Goal: Task Accomplishment & Management: Manage account settings

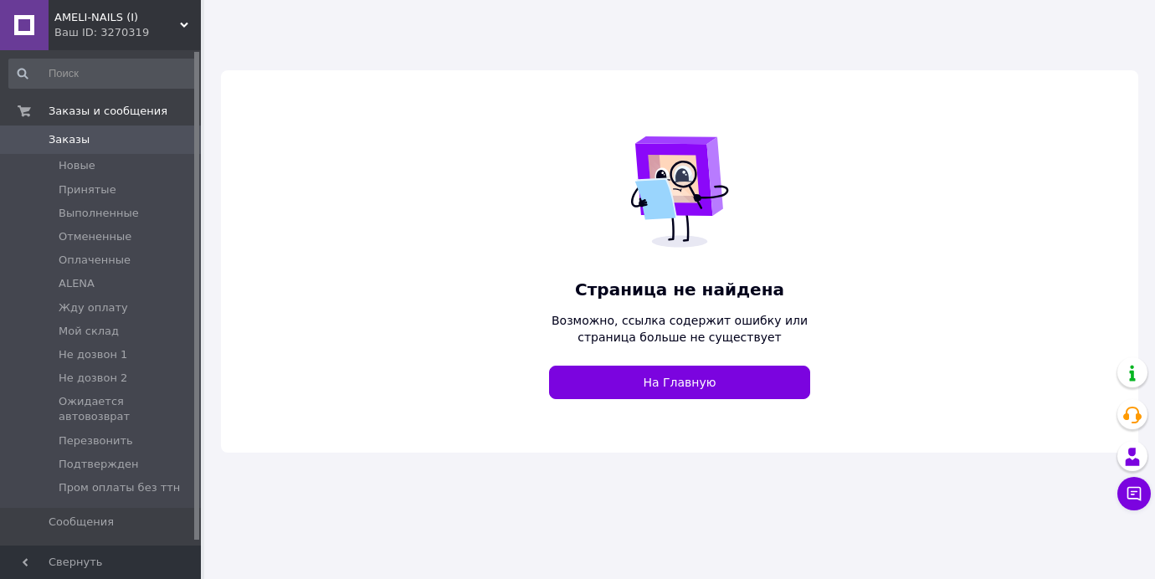
click at [112, 28] on div "Ваш ID: 3270319" at bounding box center [127, 32] width 146 height 15
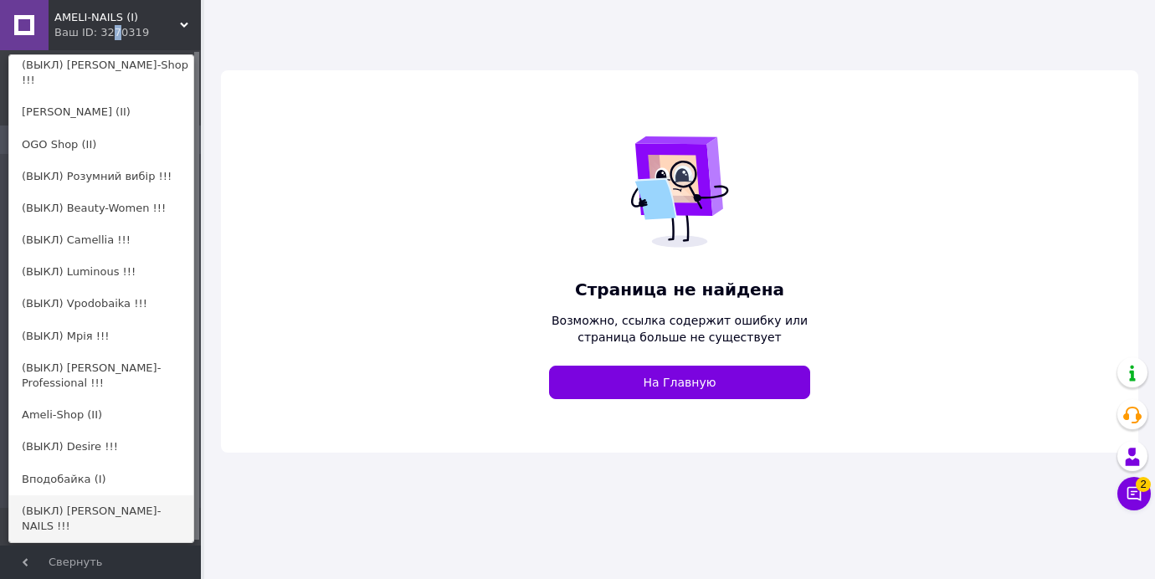
scroll to position [312, 0]
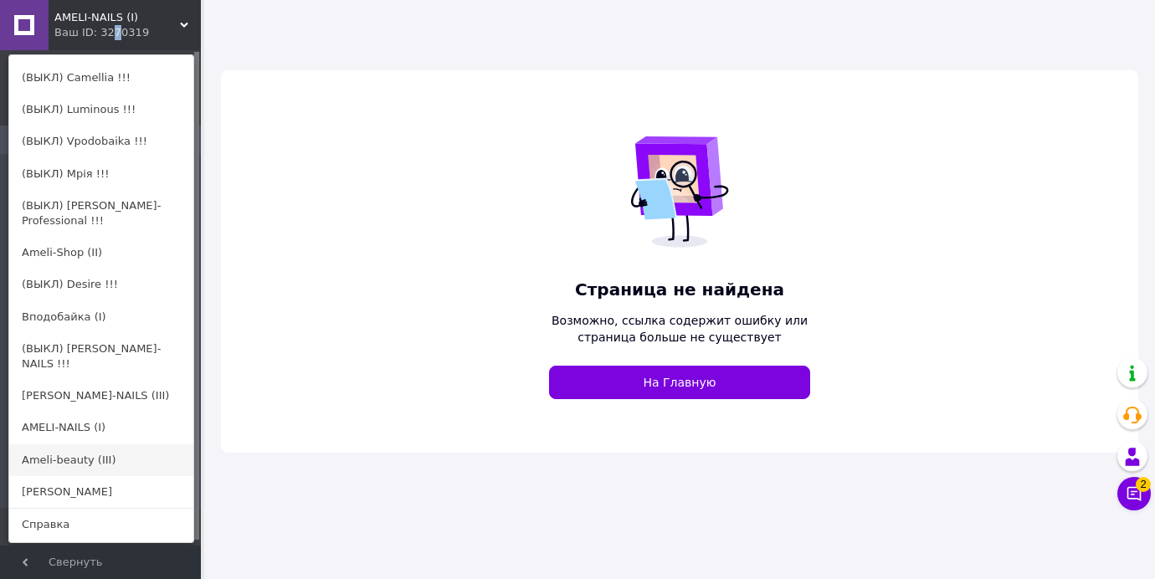
click at [86, 444] on link "Ameli-beauty (III)" at bounding box center [101, 460] width 184 height 32
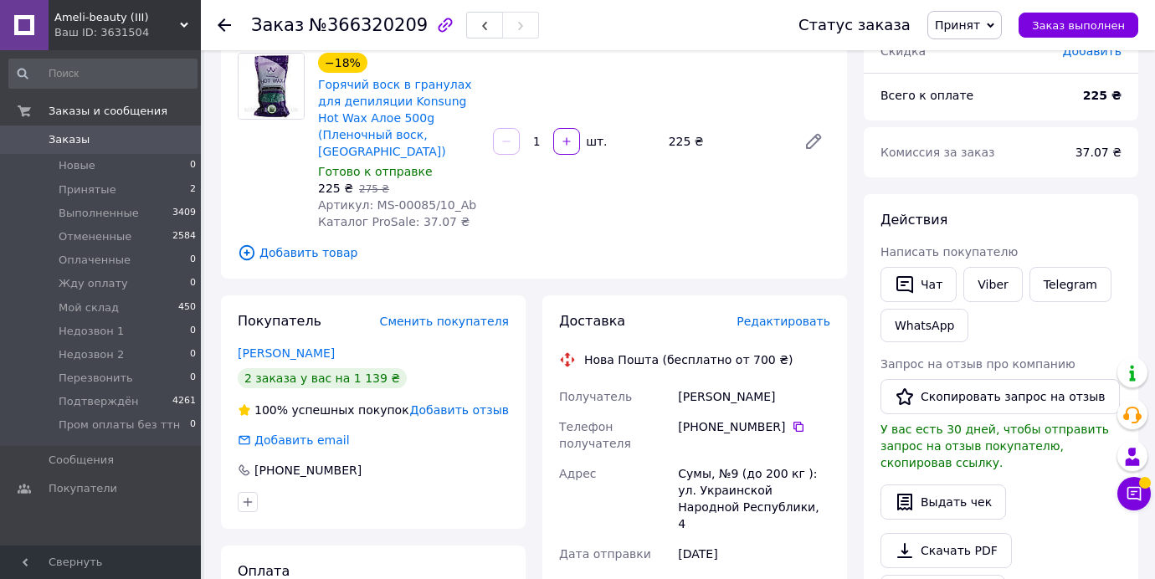
scroll to position [169, 0]
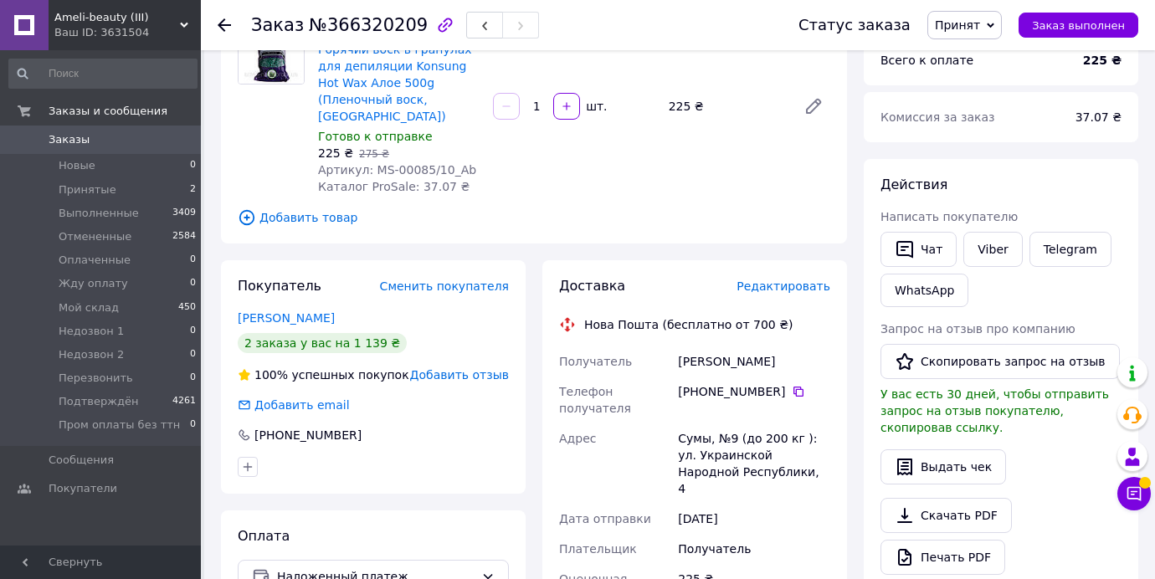
click at [276, 311] on link "Сайко Катерина" at bounding box center [286, 317] width 97 height 13
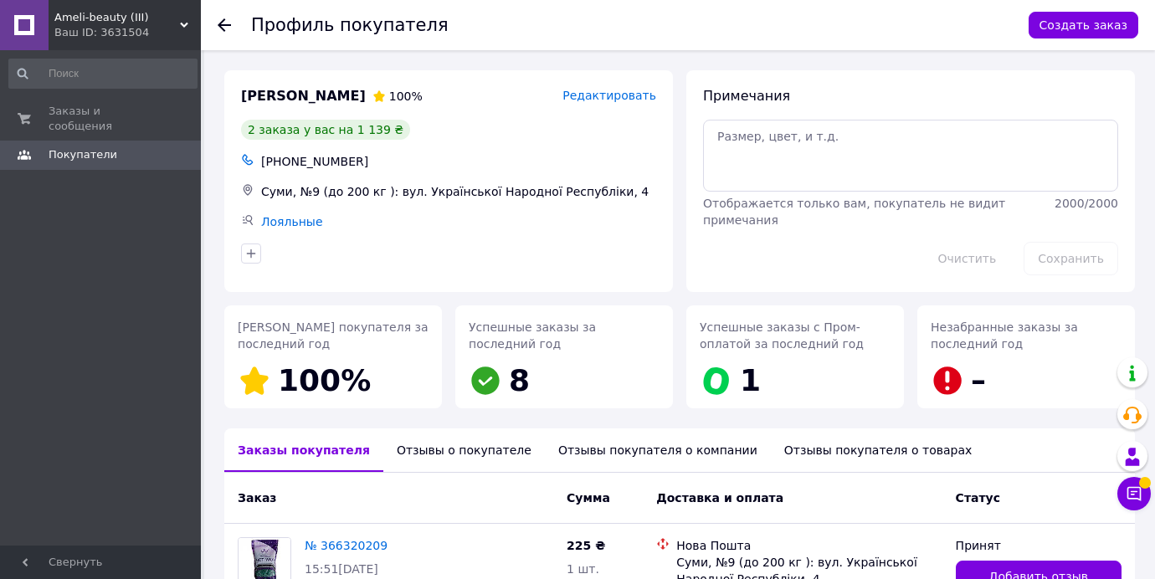
click at [460, 444] on div "Отзывы о покупателе" at bounding box center [463, 450] width 161 height 44
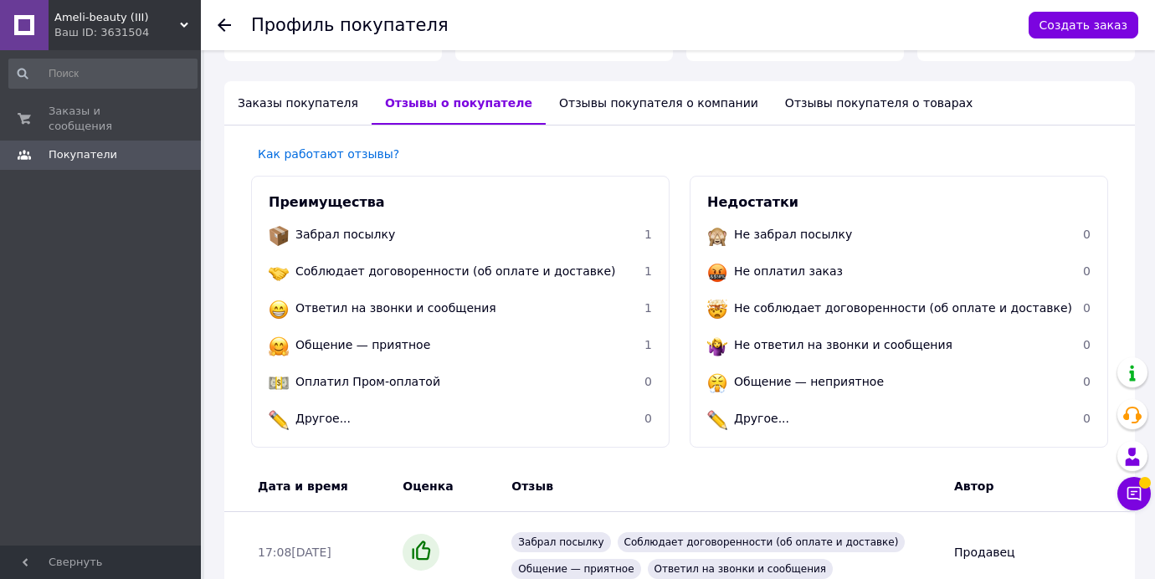
scroll to position [434, 0]
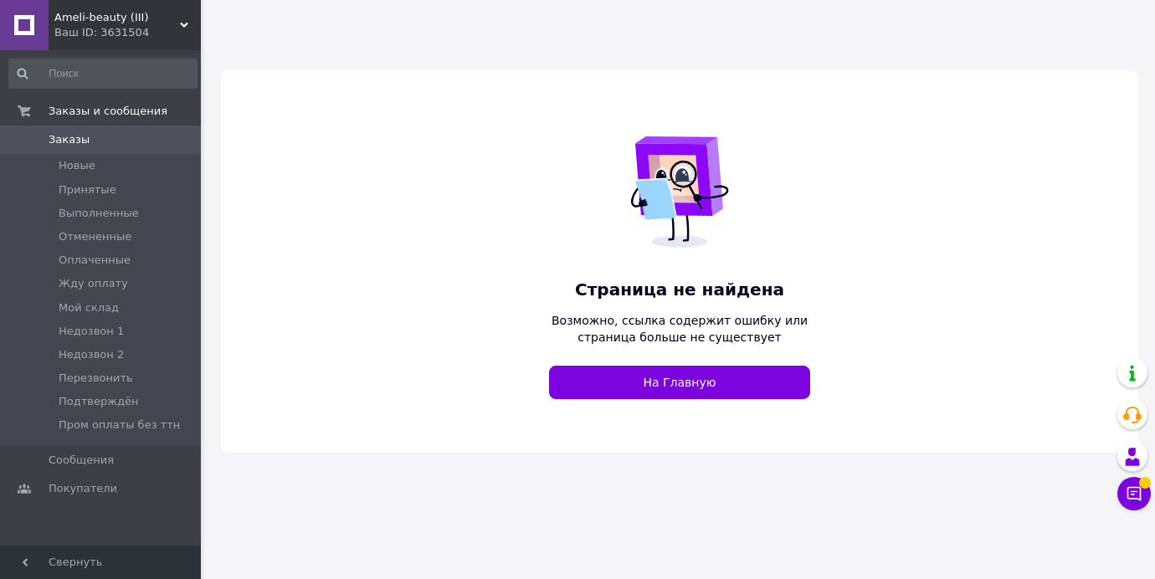
drag, startPoint x: 110, startPoint y: 35, endPoint x: 105, endPoint y: 176, distance: 140.7
click at [110, 35] on div "Ваш ID: 3631504" at bounding box center [127, 32] width 146 height 15
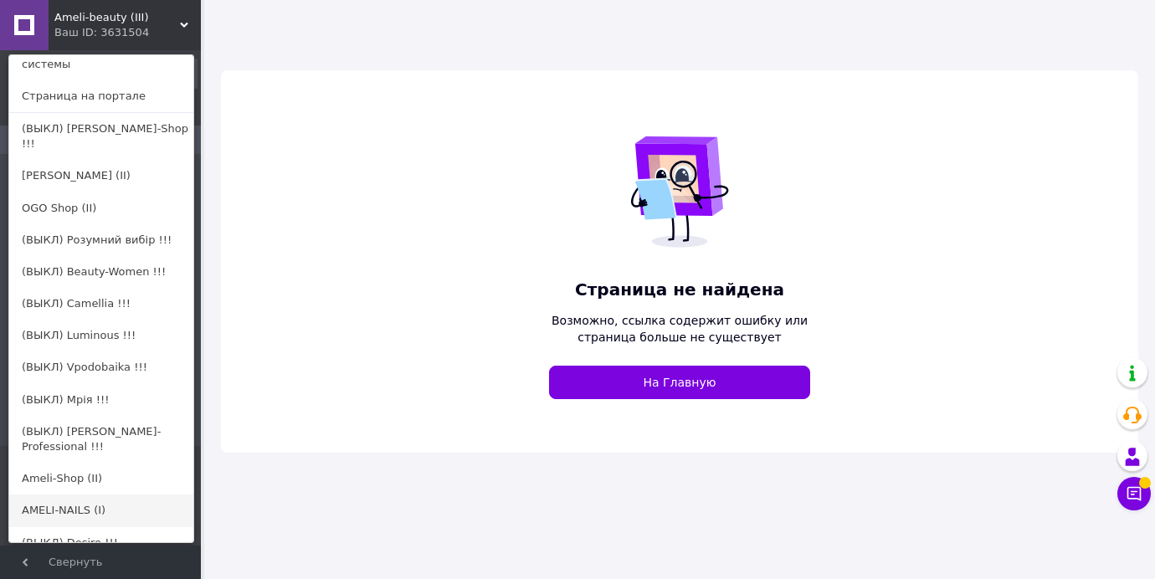
scroll to position [106, 0]
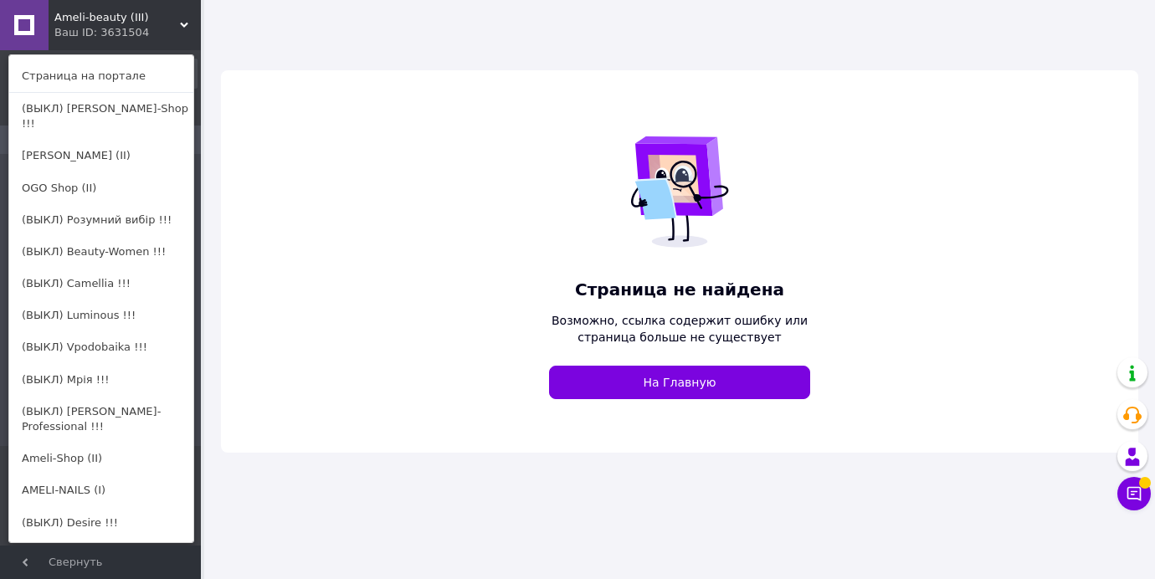
click at [85, 443] on link "Ameli-Shop (II)" at bounding box center [101, 459] width 184 height 32
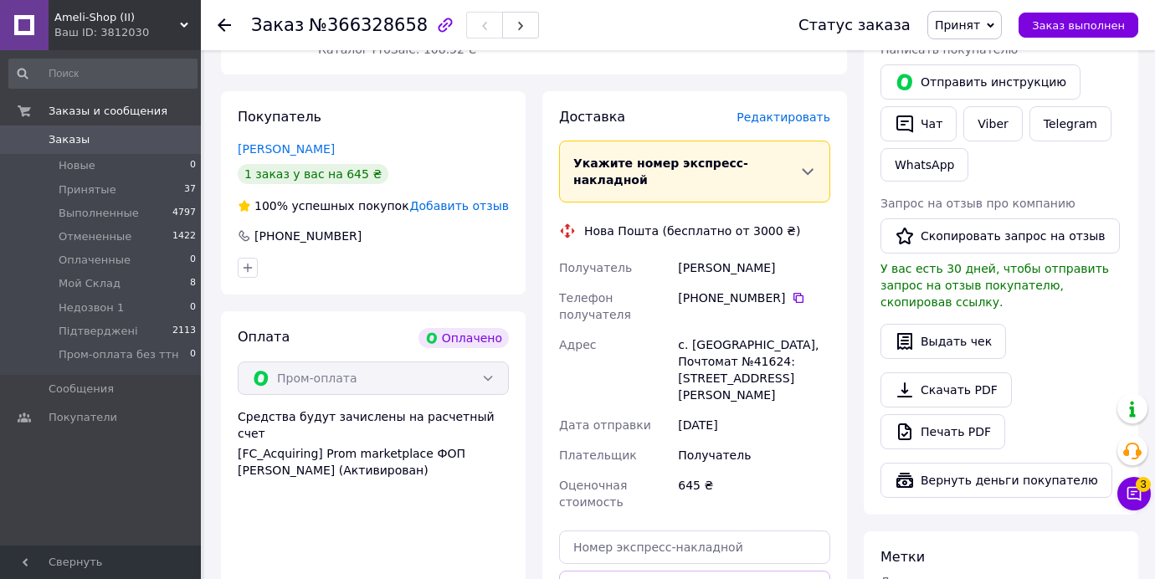
scroll to position [368, 0]
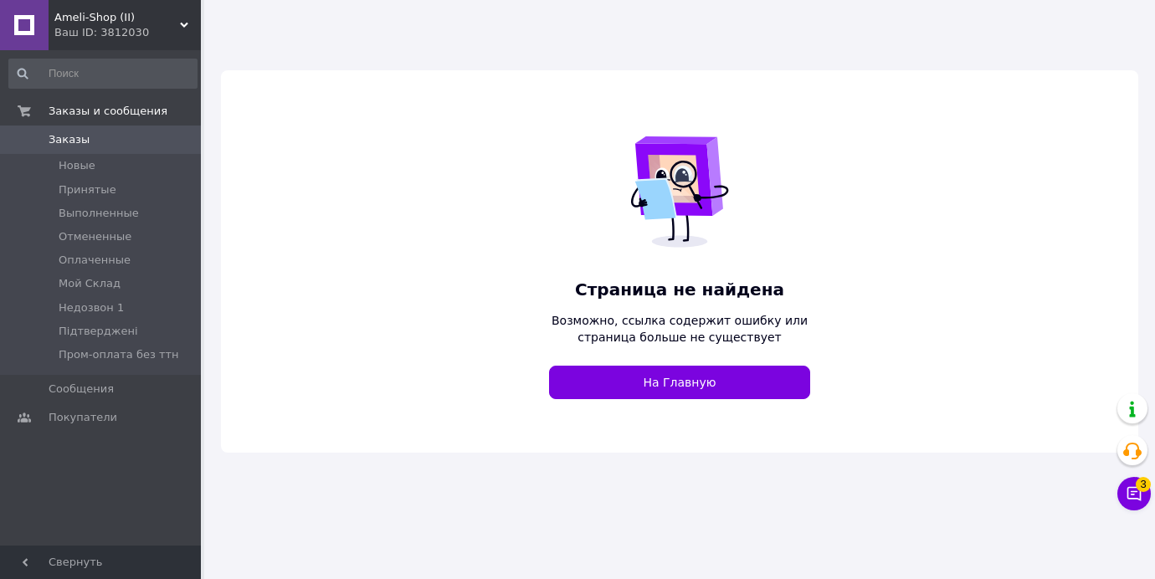
drag, startPoint x: 137, startPoint y: 25, endPoint x: 125, endPoint y: 85, distance: 61.5
click at [137, 25] on div "Ваш ID: 3812030" at bounding box center [127, 32] width 146 height 15
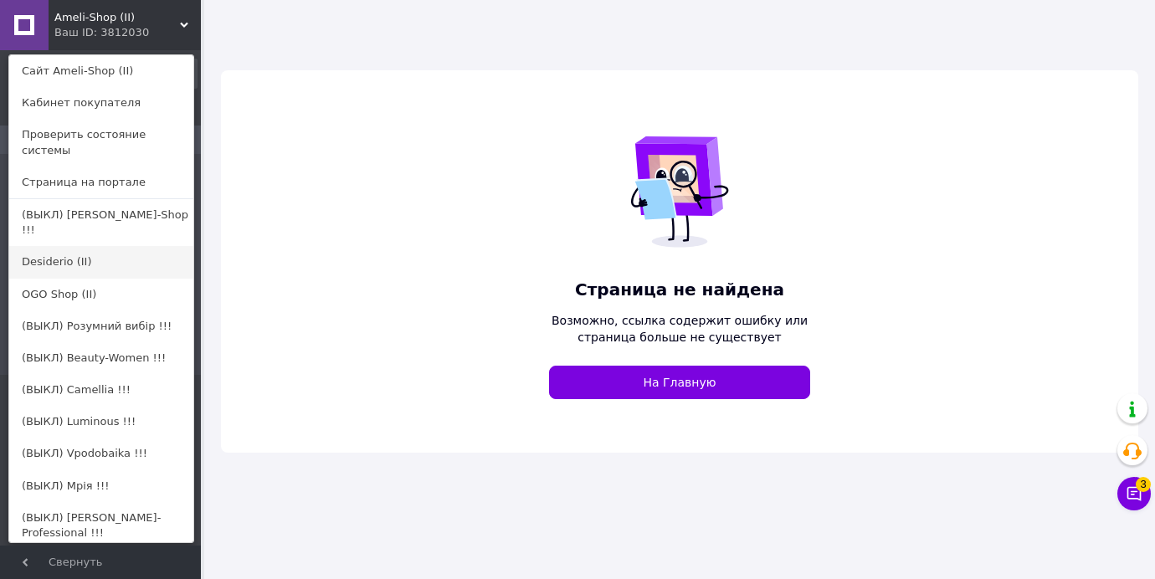
click at [88, 254] on link "Desiderio (II)" at bounding box center [101, 262] width 184 height 32
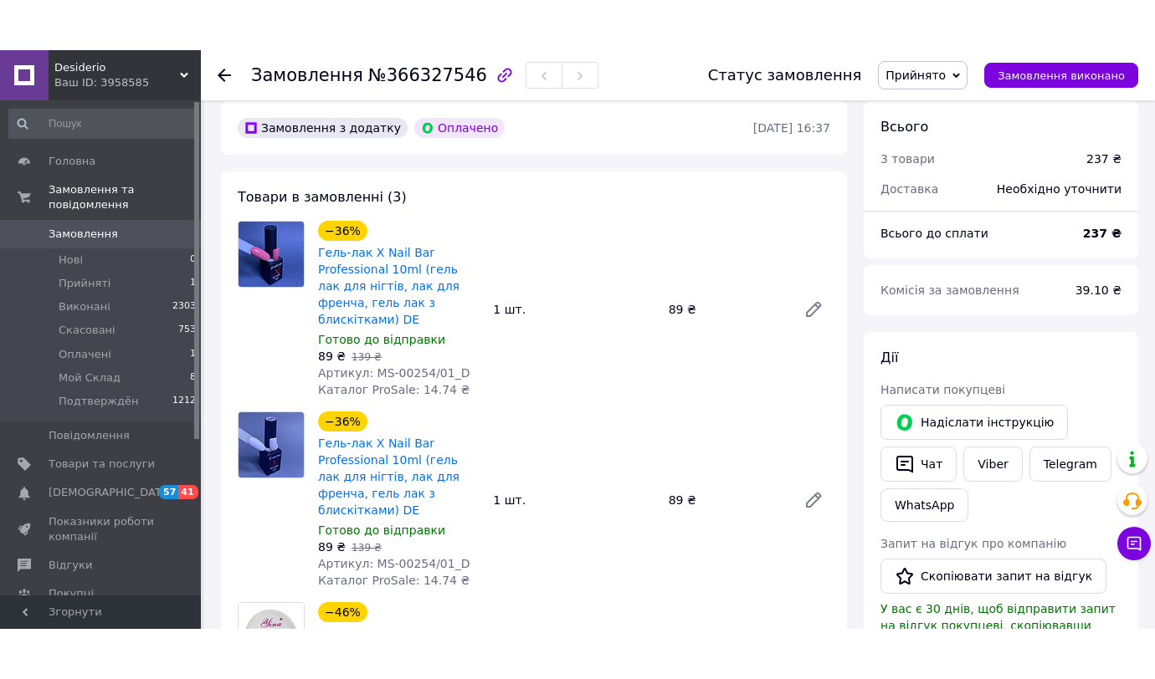
scroll to position [207, 0]
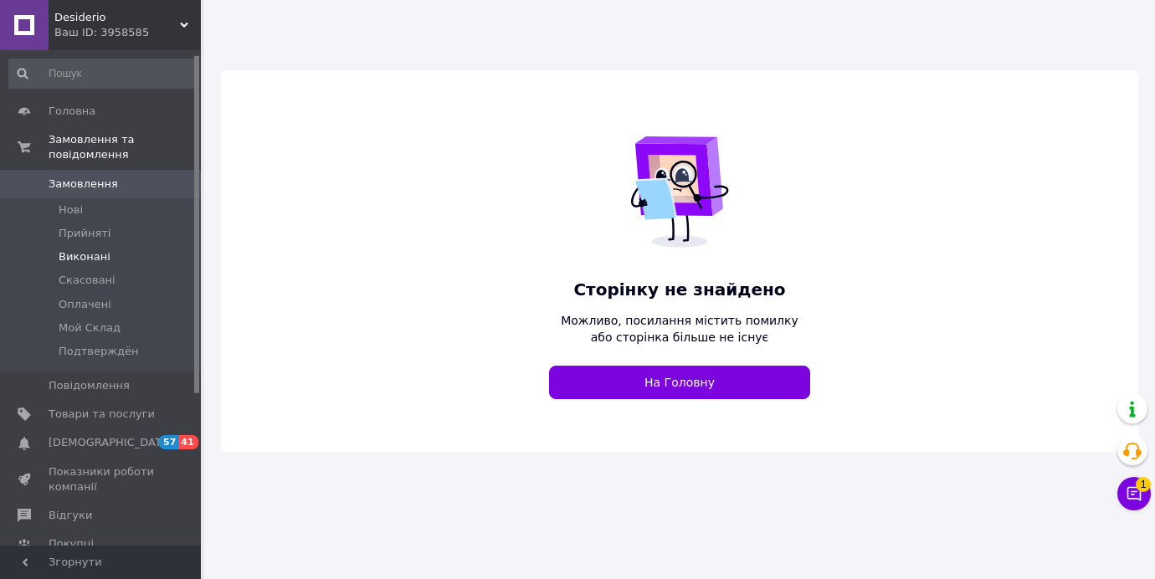
scroll to position [6, 0]
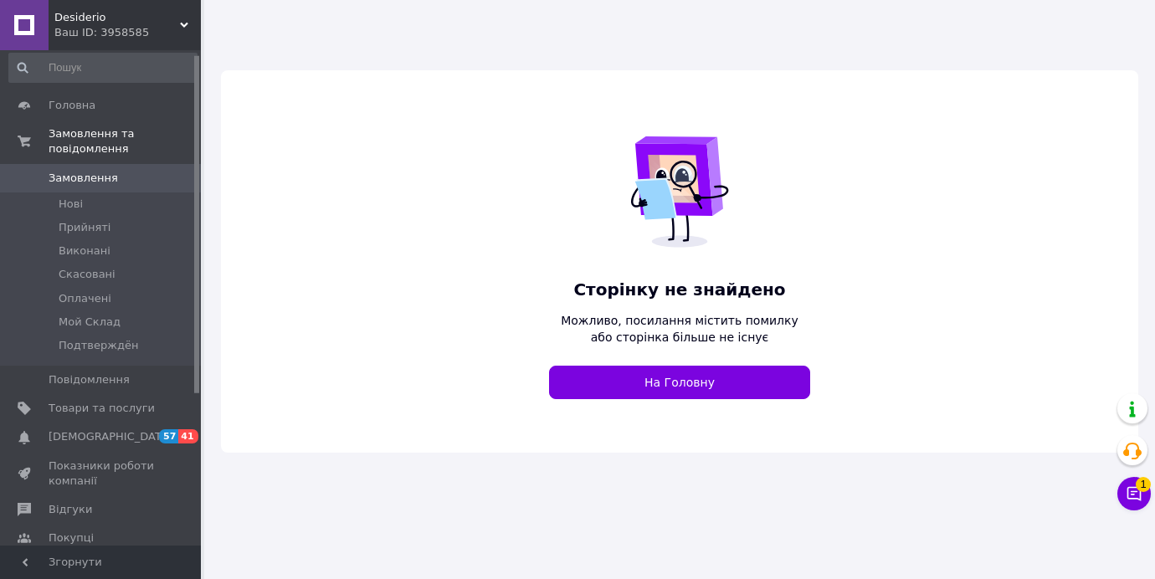
click at [162, 18] on span "Desiderio" at bounding box center [117, 17] width 126 height 15
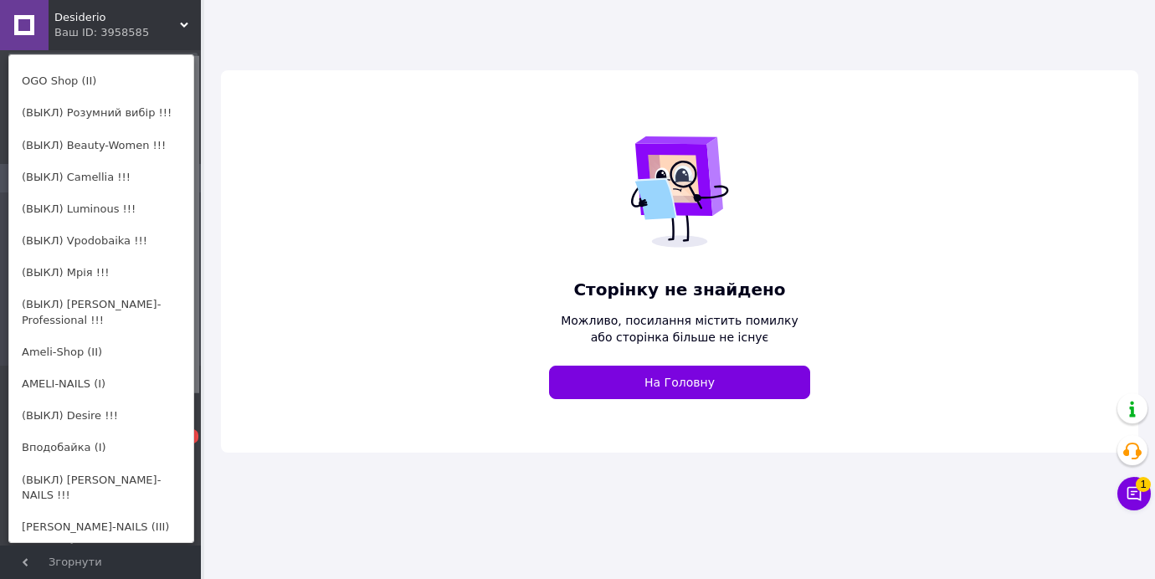
scroll to position [165, 0]
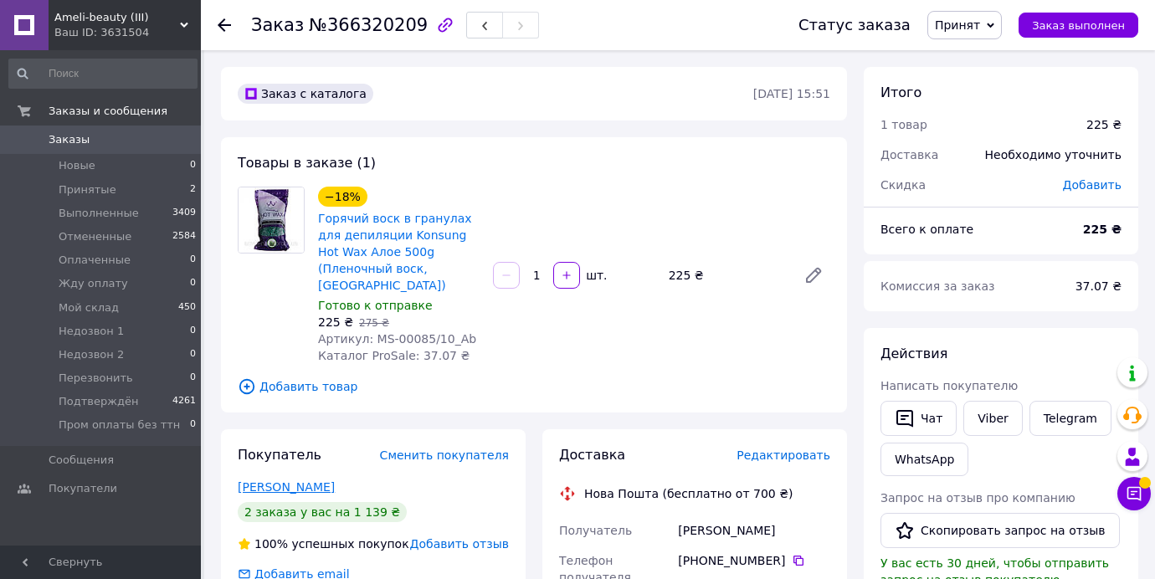
click at [298, 480] on link "[PERSON_NAME]" at bounding box center [286, 486] width 97 height 13
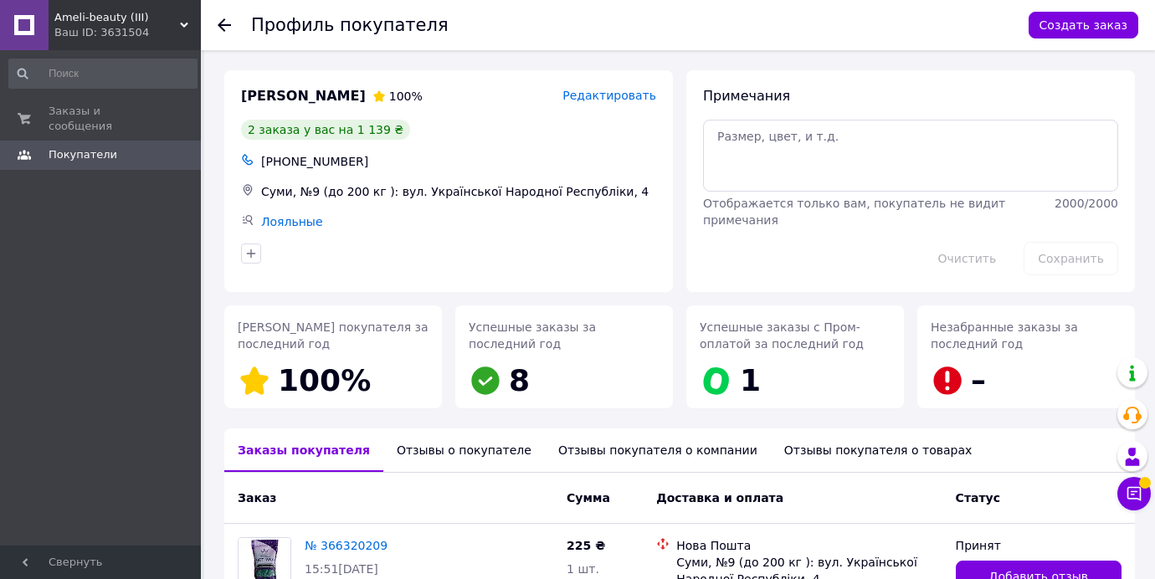
click at [438, 459] on div "Отзывы о покупателе" at bounding box center [463, 450] width 161 height 44
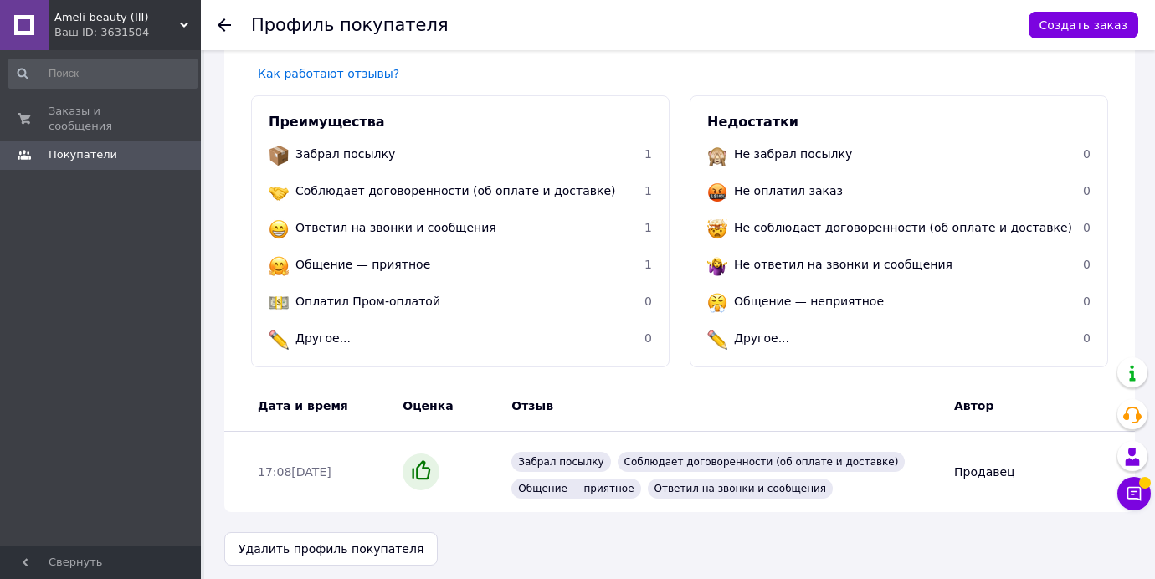
scroll to position [434, 0]
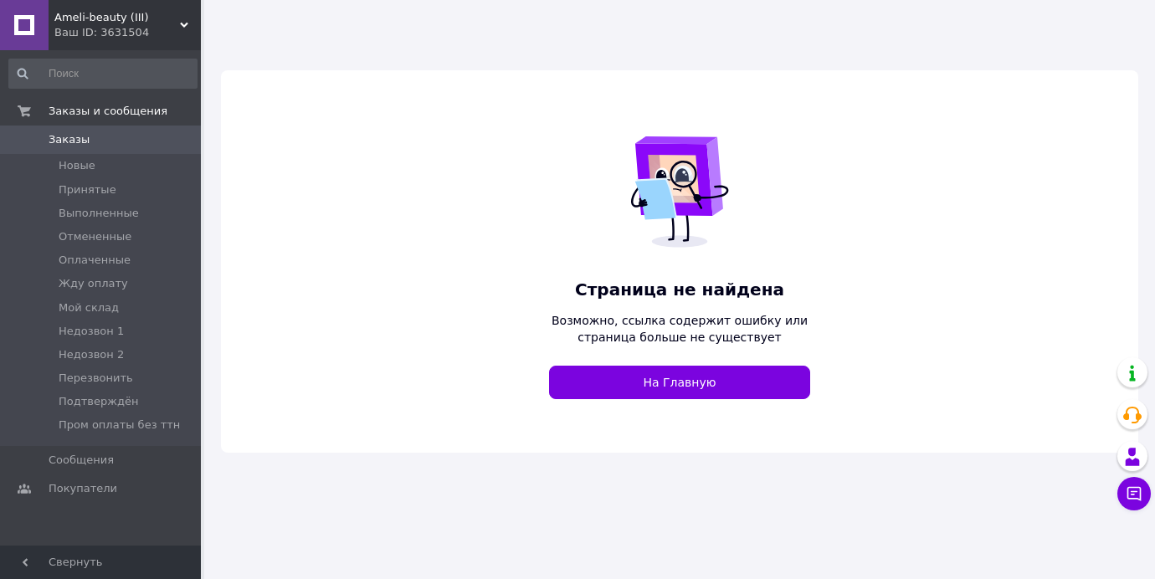
drag, startPoint x: 78, startPoint y: 34, endPoint x: 112, endPoint y: 187, distance: 156.9
click at [78, 34] on div "Ваш ID: 3631504" at bounding box center [127, 32] width 146 height 15
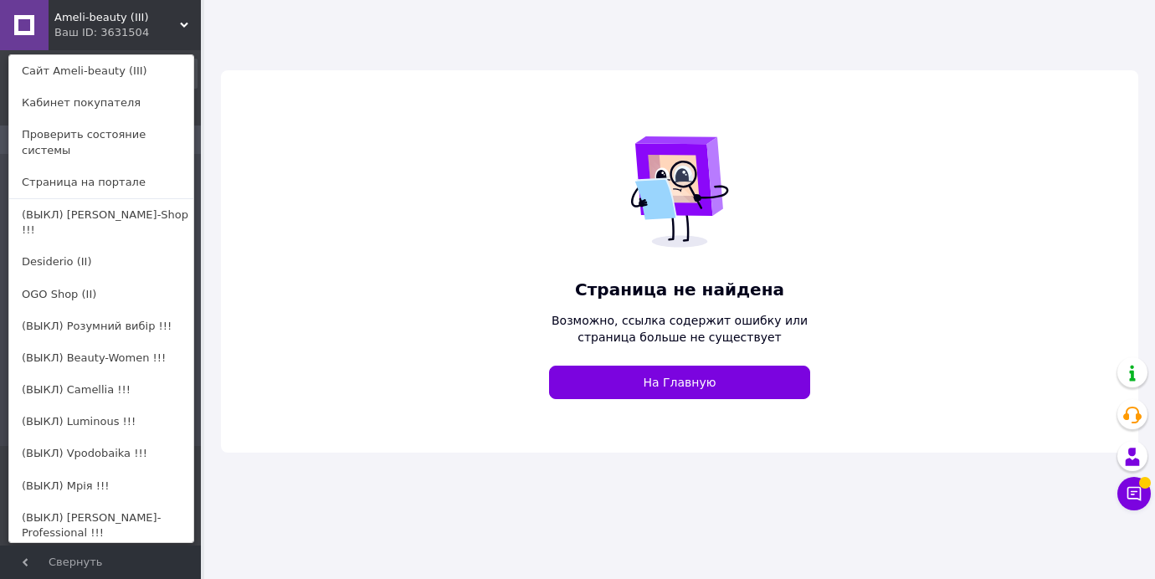
click at [95, 549] on link "Ameli-Shop (II)" at bounding box center [101, 565] width 184 height 32
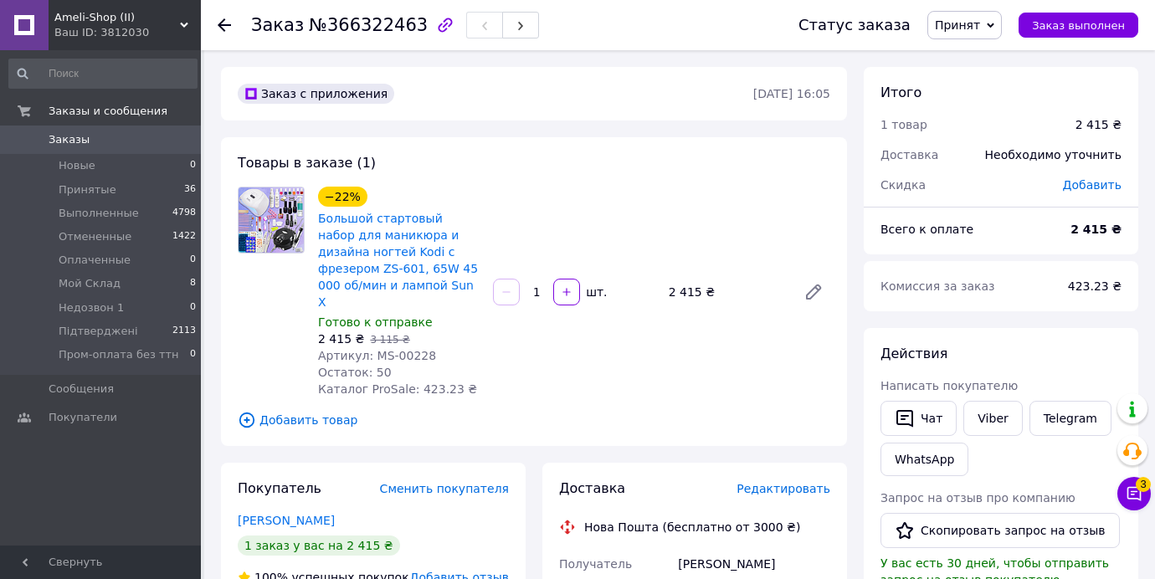
scroll to position [79, 0]
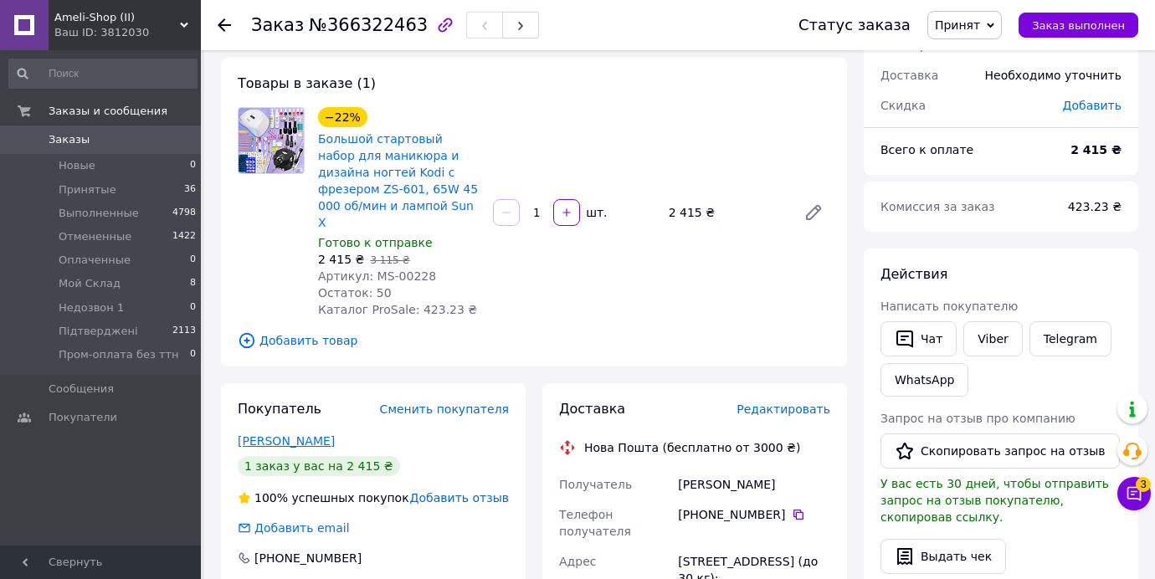
click at [271, 434] on link "[PERSON_NAME]" at bounding box center [286, 440] width 97 height 13
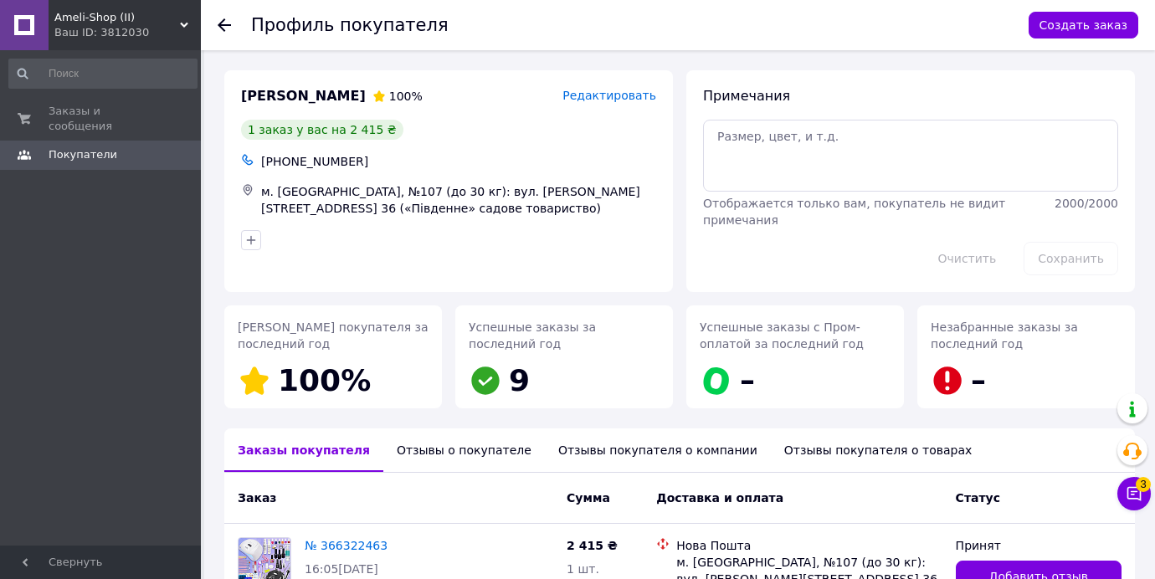
click at [437, 461] on div "Отзывы о покупателе" at bounding box center [463, 450] width 161 height 44
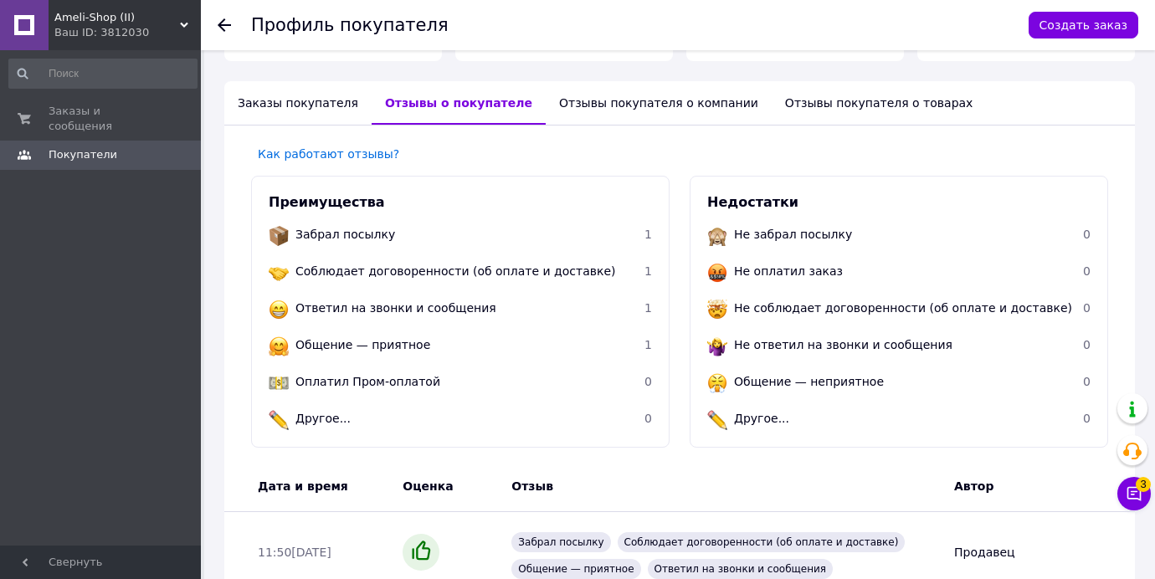
scroll to position [434, 0]
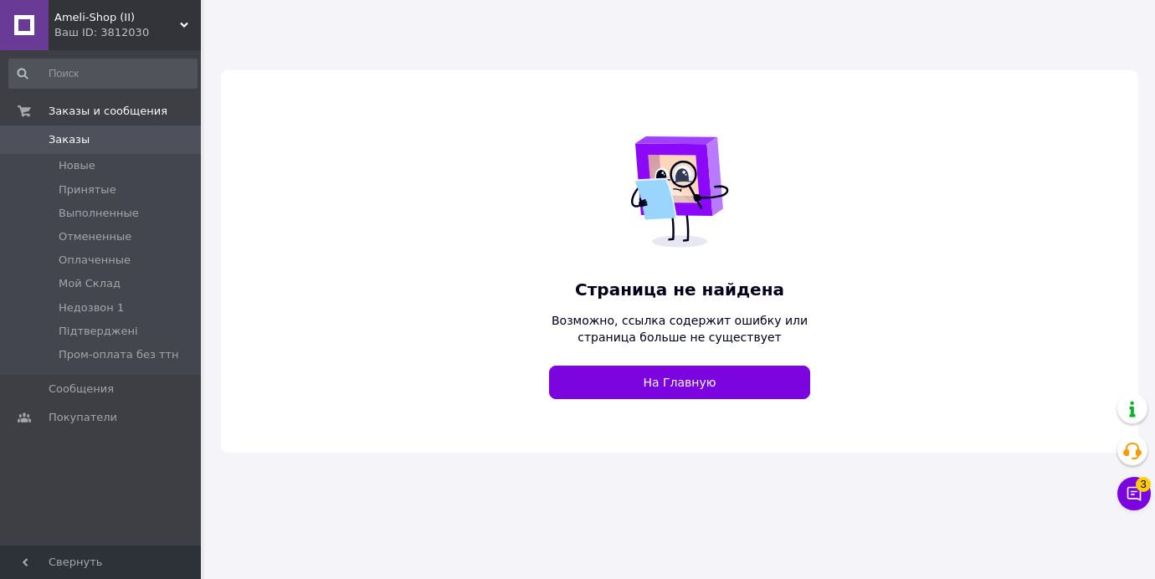
click at [106, 26] on div "Ваш ID: 3812030" at bounding box center [127, 32] width 146 height 15
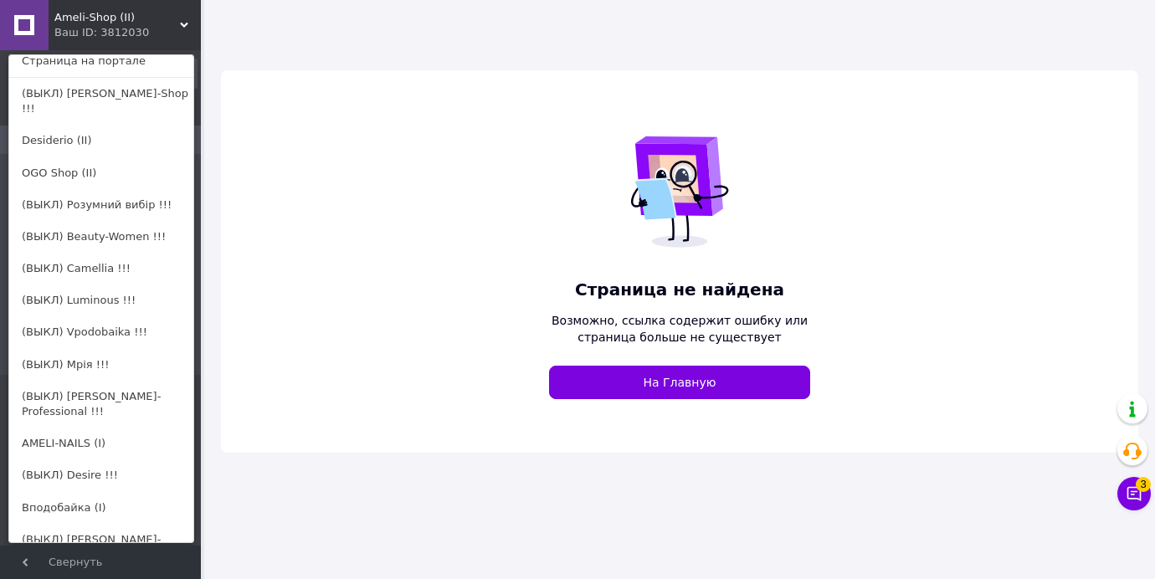
scroll to position [272, 0]
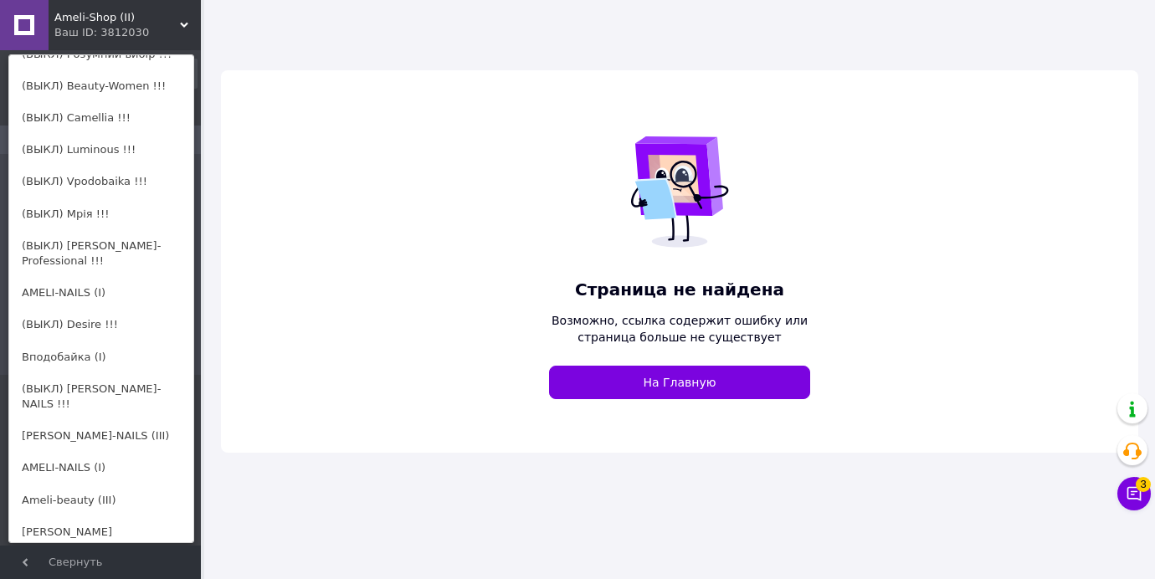
click at [94, 341] on link "Вподобайка (I)" at bounding box center [101, 357] width 184 height 32
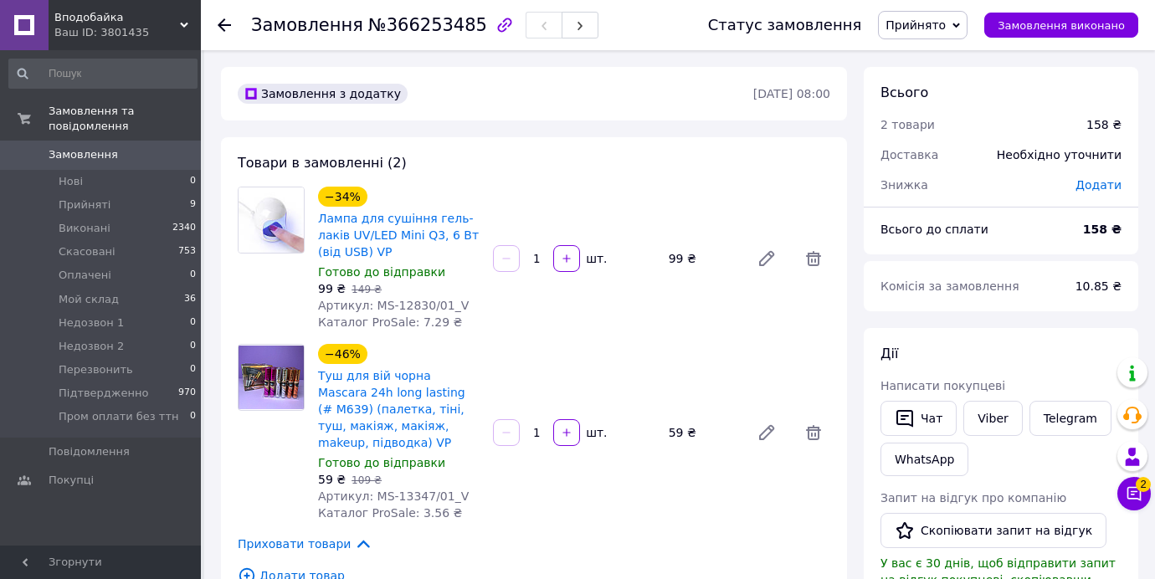
click at [943, 8] on div "Статус замовлення Прийнято Виконано Скасовано Оплачено Мой склад Недозвон 1 Нед…" at bounding box center [906, 25] width 464 height 50
click at [946, 13] on span "Прийнято" at bounding box center [923, 25] width 90 height 28
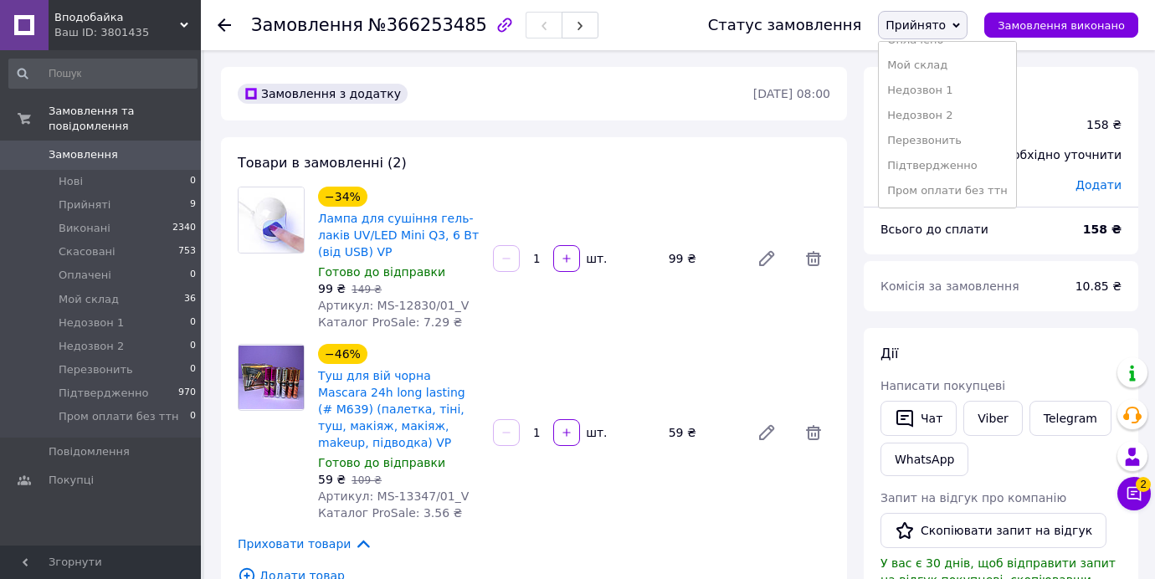
click at [957, 157] on li "Підтвердженно" at bounding box center [947, 165] width 137 height 25
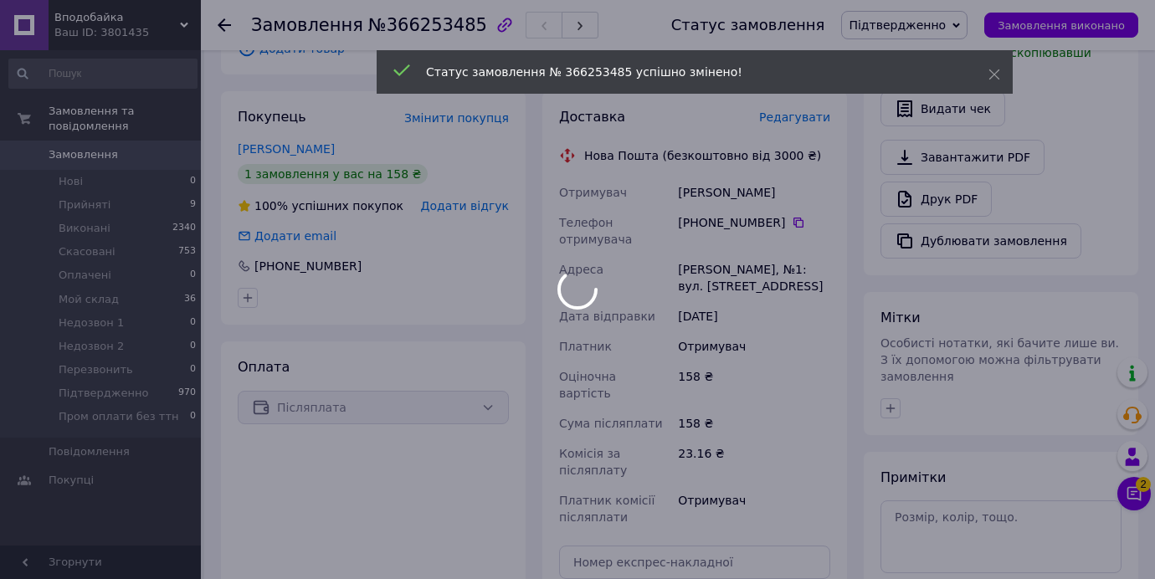
scroll to position [556, 0]
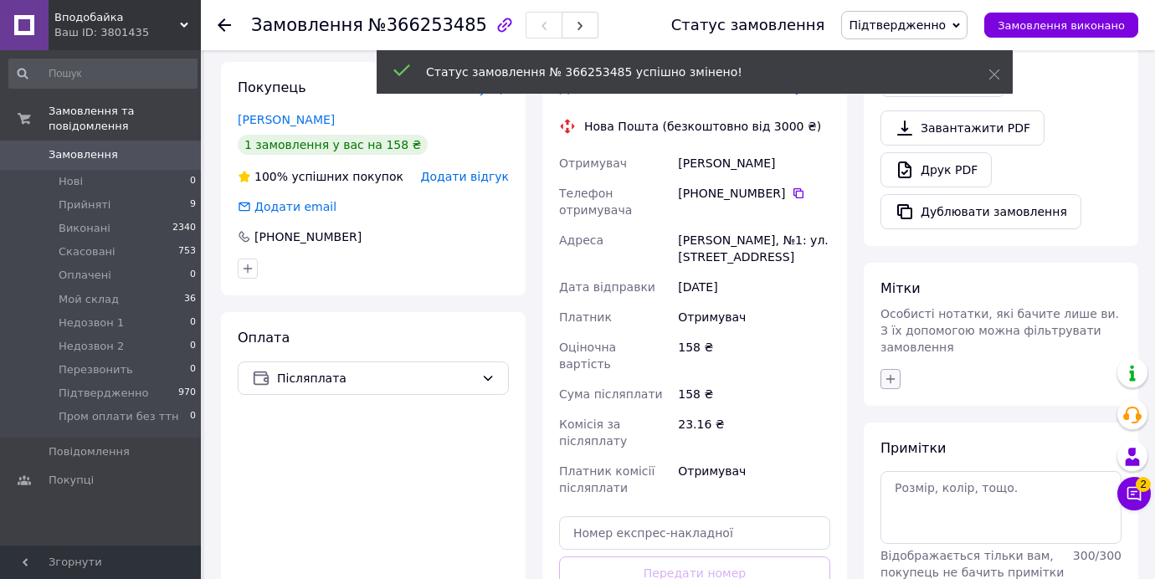
drag, startPoint x: 888, startPoint y: 331, endPoint x: 890, endPoint y: 356, distance: 24.4
click at [886, 333] on span "Особисті нотатки, які бачите лише ви. З їх допомогою можна фільтрувати замовлен…" at bounding box center [999, 330] width 238 height 47
click at [890, 372] on icon "button" at bounding box center [890, 378] width 13 height 13
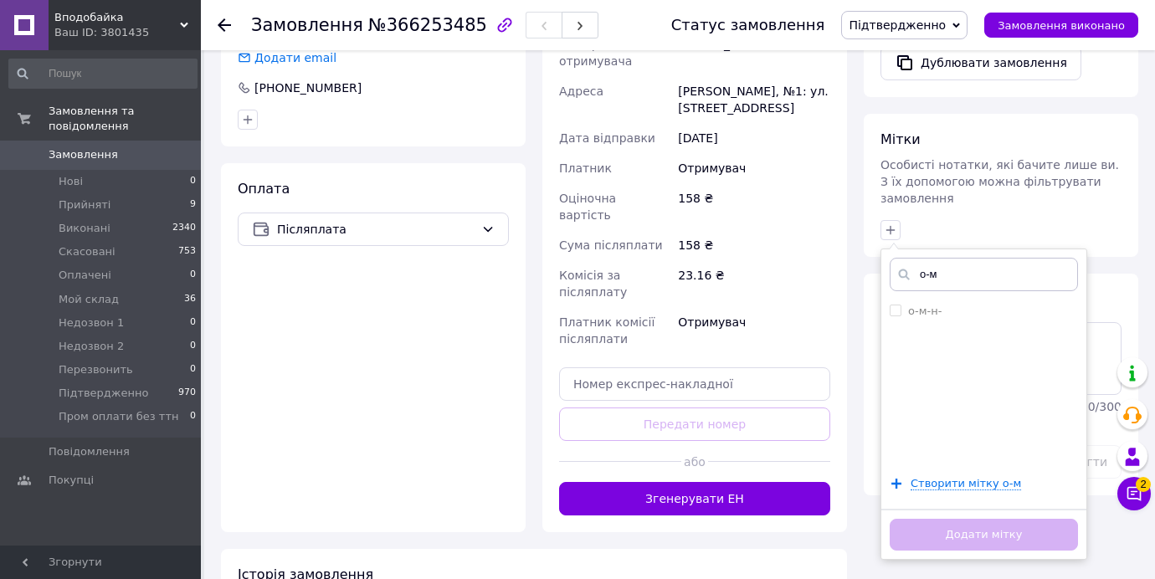
scroll to position [761, 0]
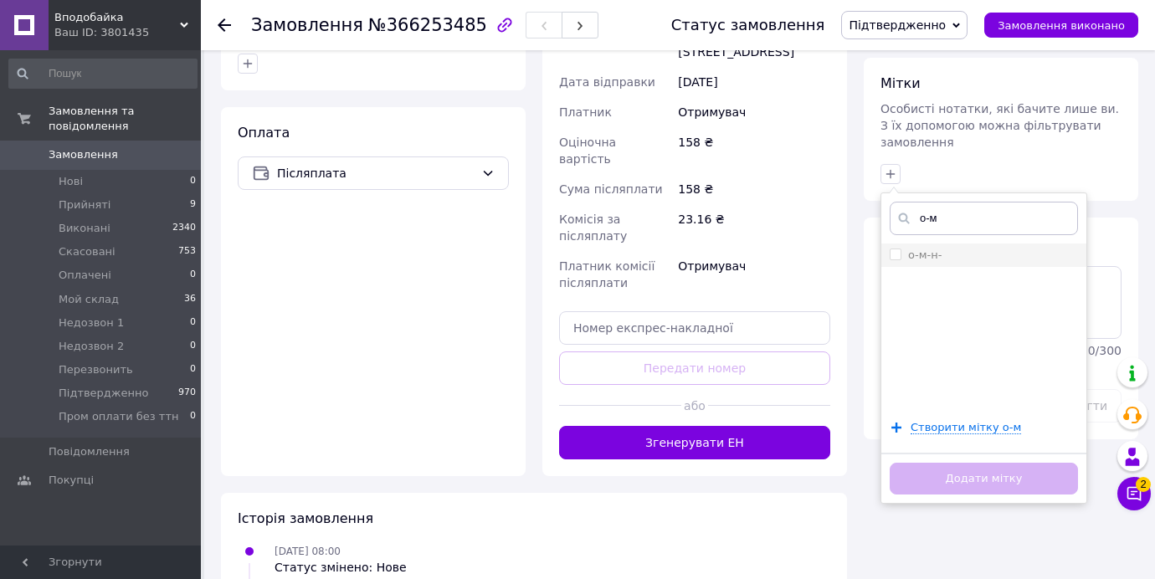
type input "о-м"
drag, startPoint x: 893, startPoint y: 235, endPoint x: 899, endPoint y: 246, distance: 12.8
click at [893, 249] on input "о-м-н-" at bounding box center [894, 254] width 11 height 11
checkbox input "true"
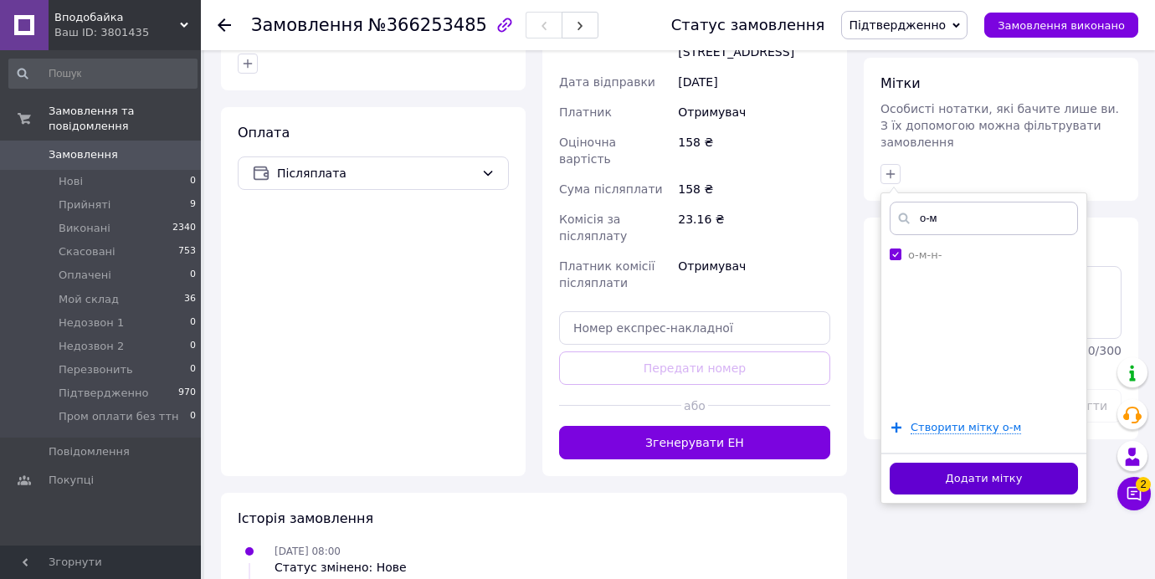
click at [997, 466] on button "Додати мітку" at bounding box center [983, 479] width 188 height 33
